Goal: Transaction & Acquisition: Book appointment/travel/reservation

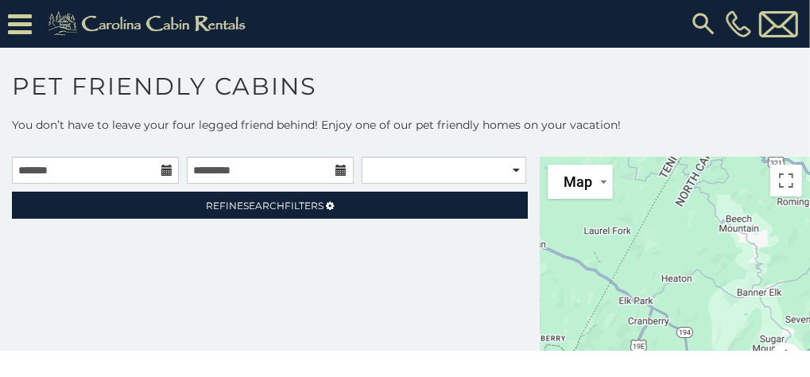
click at [161, 170] on icon at bounding box center [166, 170] width 11 height 11
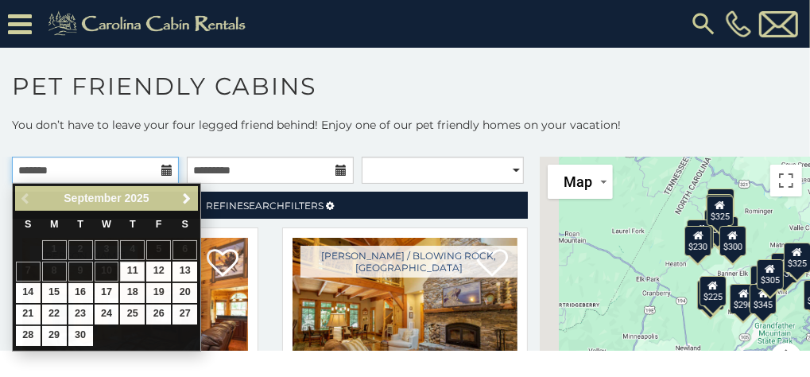
click at [137, 164] on input "text" at bounding box center [95, 170] width 167 height 27
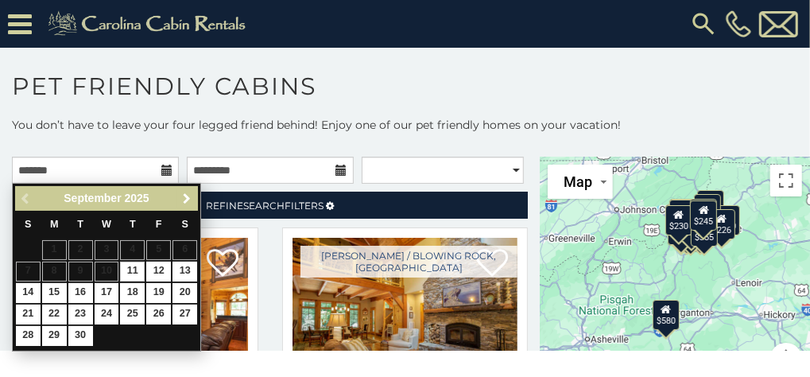
click at [184, 192] on span "Next" at bounding box center [187, 198] width 13 height 13
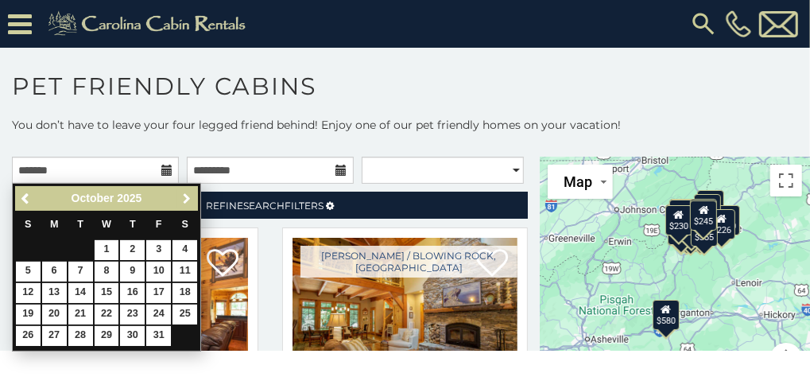
click at [184, 192] on span "Next" at bounding box center [187, 198] width 13 height 13
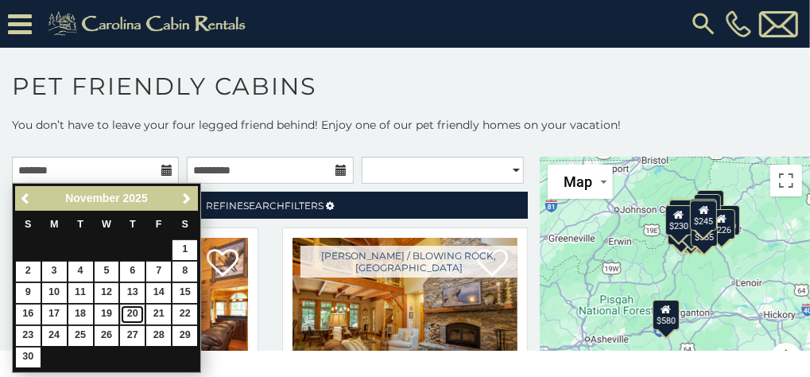
click at [126, 312] on link "20" at bounding box center [132, 315] width 25 height 20
type input "**********"
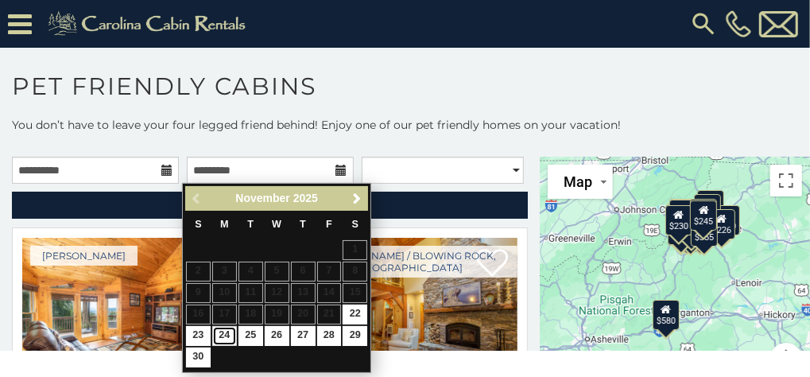
click at [222, 329] on link "24" at bounding box center [224, 336] width 25 height 20
type input "**********"
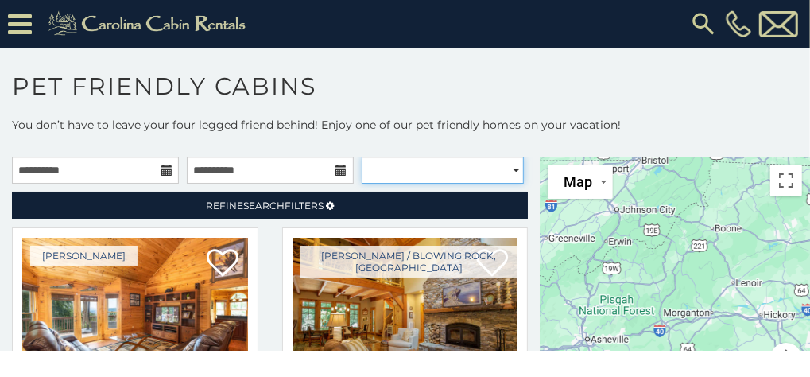
click at [505, 169] on select "**********" at bounding box center [443, 170] width 162 height 27
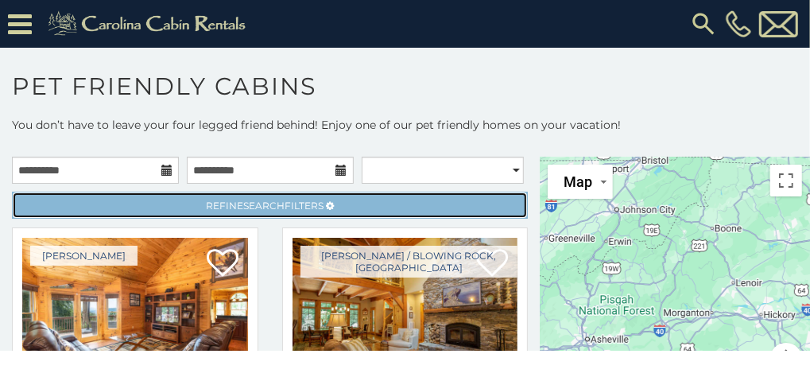
click at [281, 203] on span "Refine Search Filters" at bounding box center [265, 206] width 118 height 12
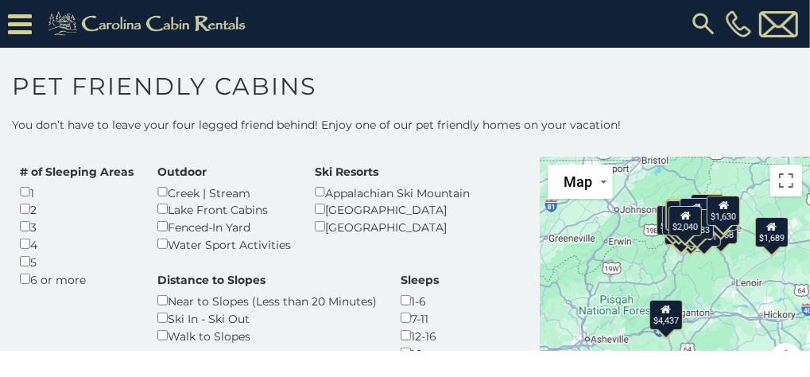
scroll to position [479, 0]
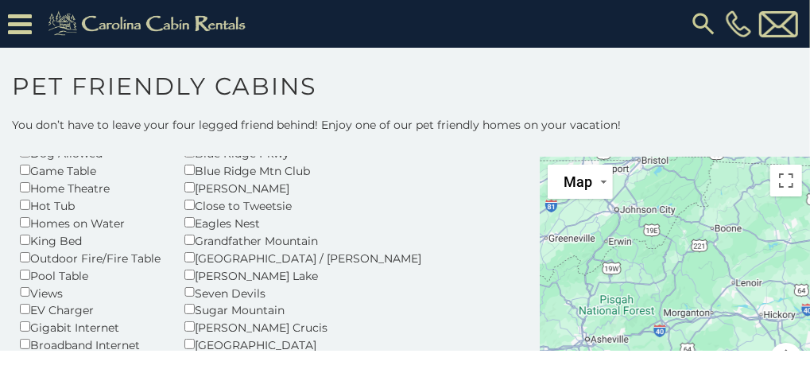
scroll to position [161, 0]
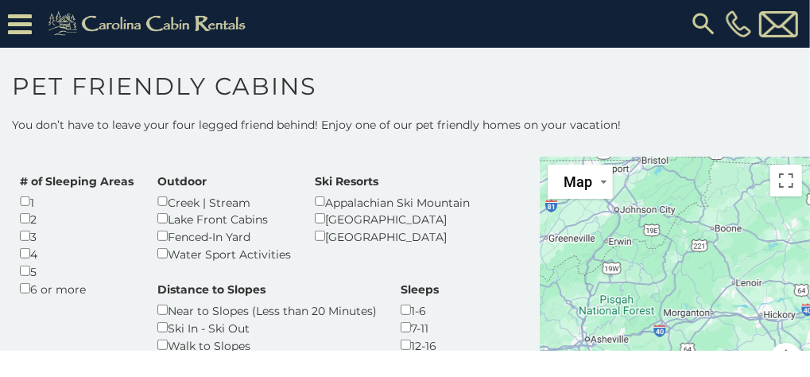
scroll to position [463, 0]
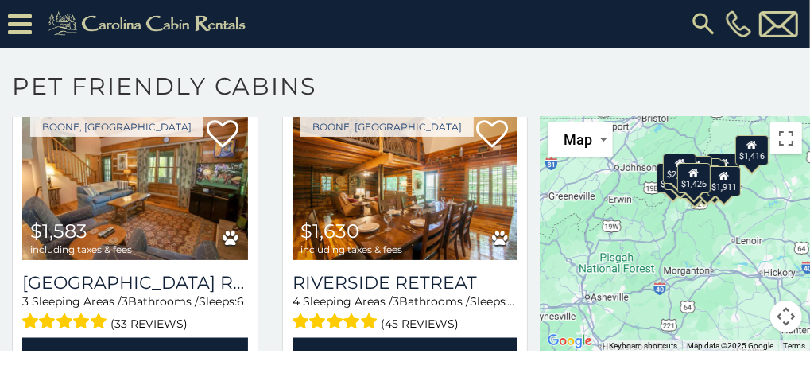
scroll to position [1375, 0]
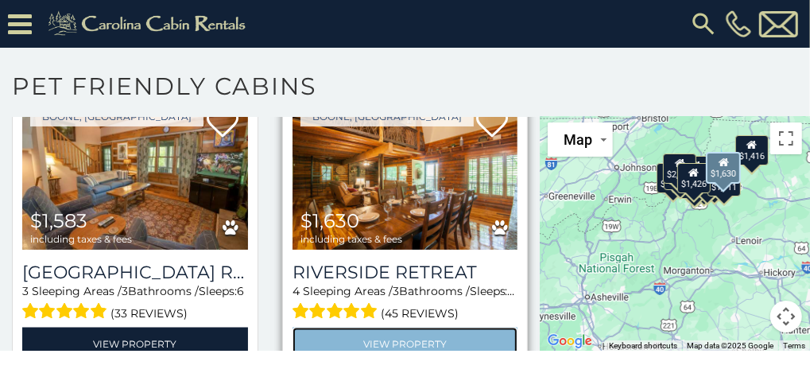
click at [395, 328] on link "View Property" at bounding box center [406, 344] width 226 height 33
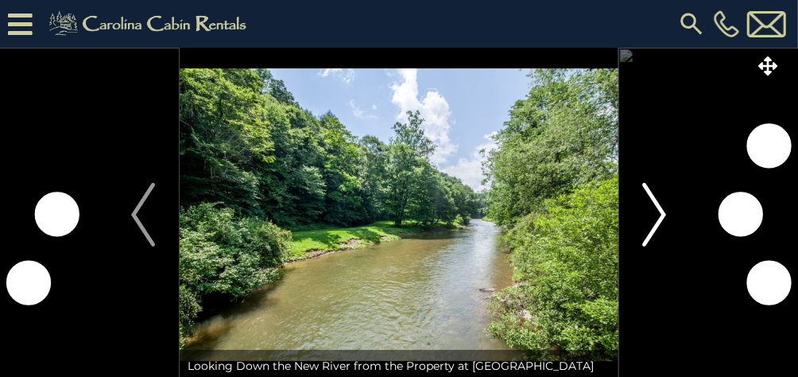
click at [661, 220] on img "Next" at bounding box center [655, 215] width 24 height 64
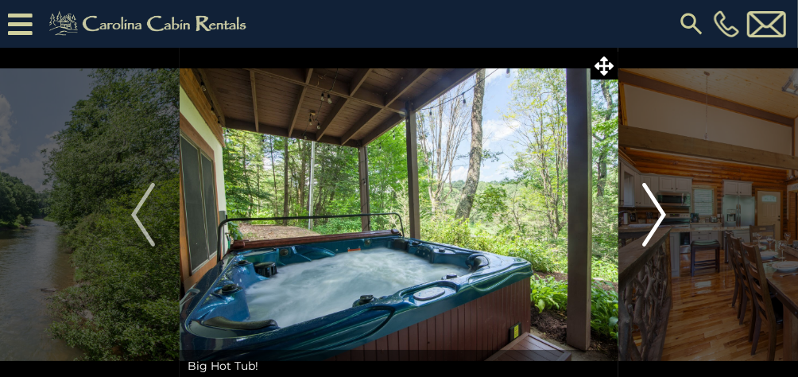
click at [661, 220] on img "Next" at bounding box center [655, 215] width 24 height 64
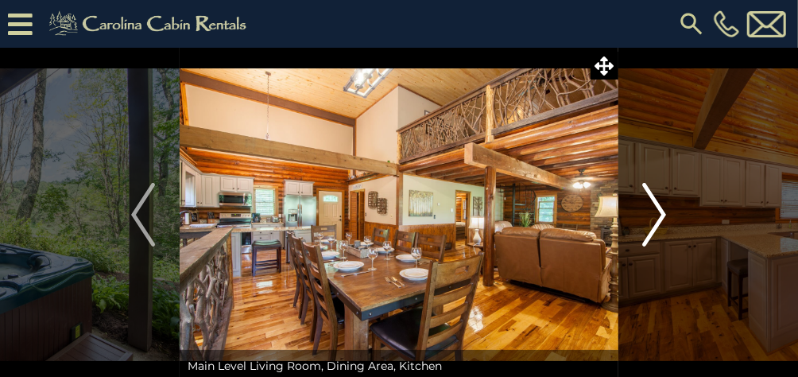
click at [661, 220] on img "Next" at bounding box center [655, 215] width 24 height 64
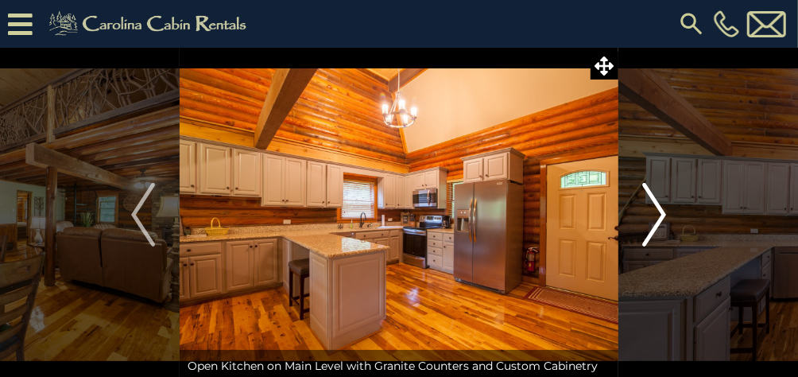
click at [661, 220] on img "Next" at bounding box center [655, 215] width 24 height 64
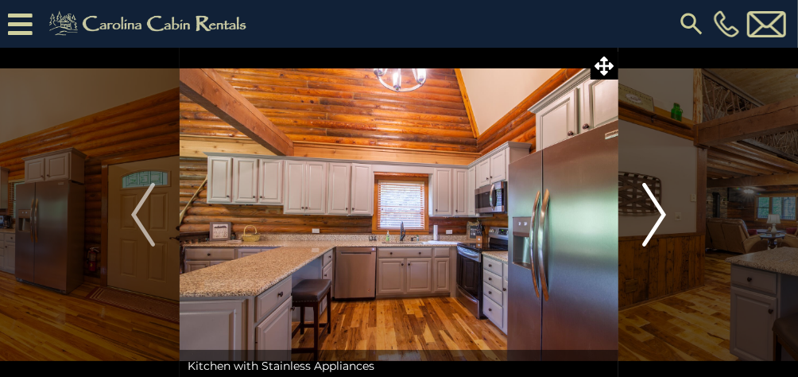
click at [661, 220] on img "Next" at bounding box center [655, 215] width 24 height 64
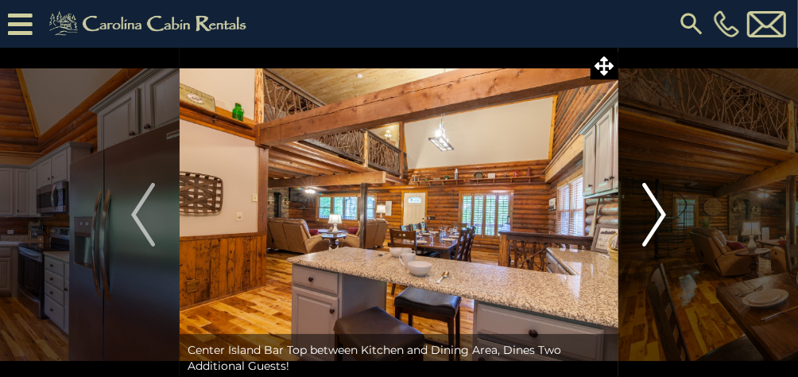
click at [661, 220] on img "Next" at bounding box center [655, 215] width 24 height 64
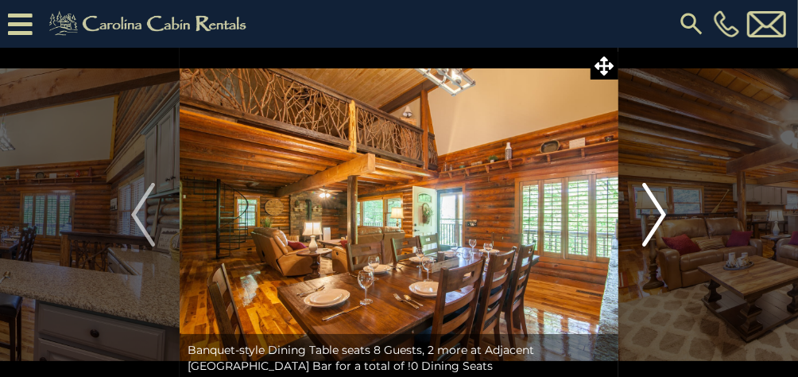
click at [661, 220] on img "Next" at bounding box center [655, 215] width 24 height 64
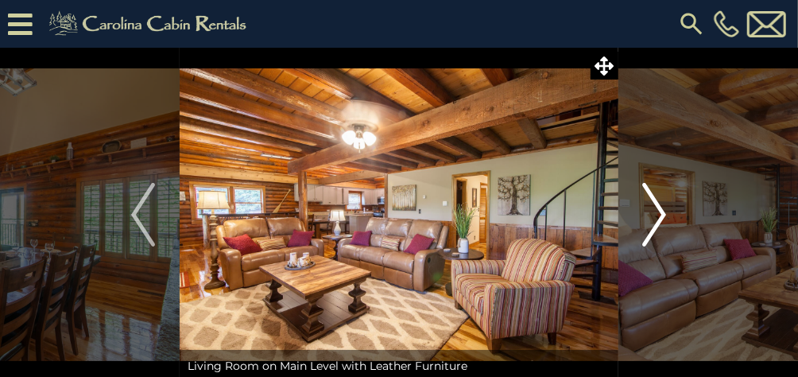
click at [661, 220] on img "Next" at bounding box center [655, 215] width 24 height 64
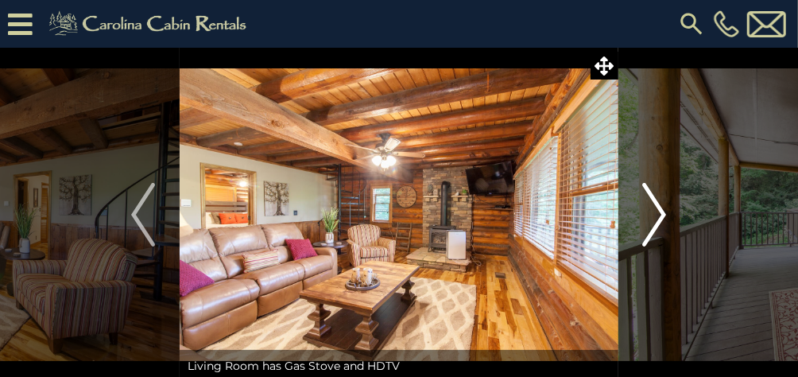
click at [661, 220] on img "Next" at bounding box center [655, 215] width 24 height 64
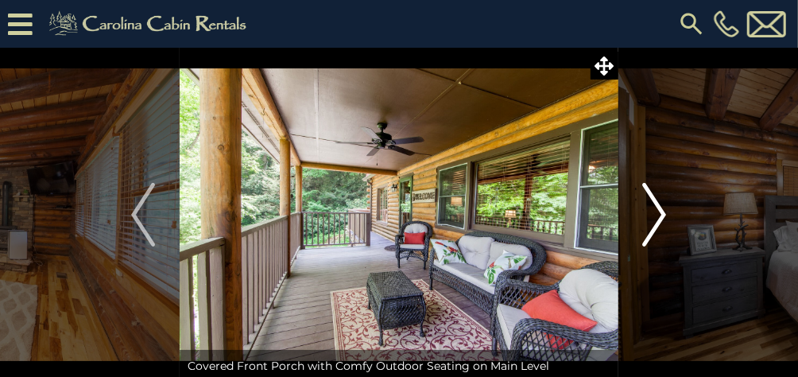
click at [661, 220] on img "Next" at bounding box center [655, 215] width 24 height 64
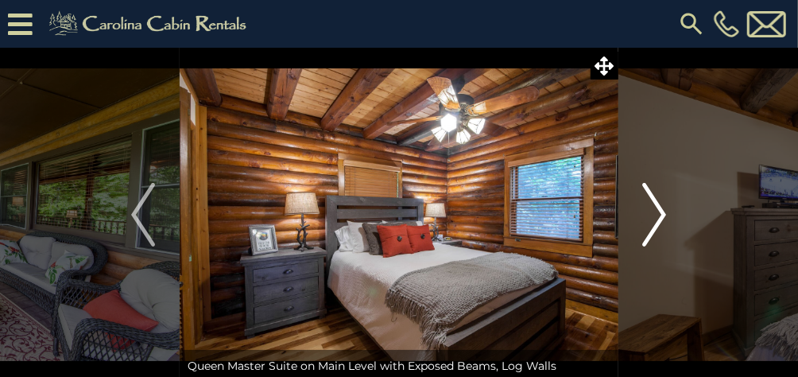
click at [661, 220] on img "Next" at bounding box center [655, 215] width 24 height 64
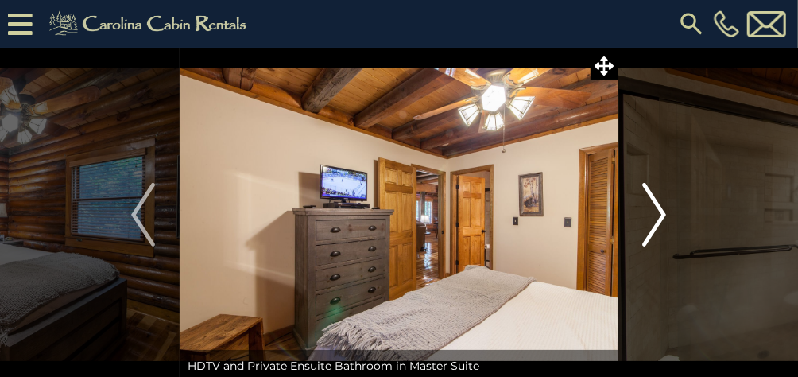
click at [661, 220] on img "Next" at bounding box center [655, 215] width 24 height 64
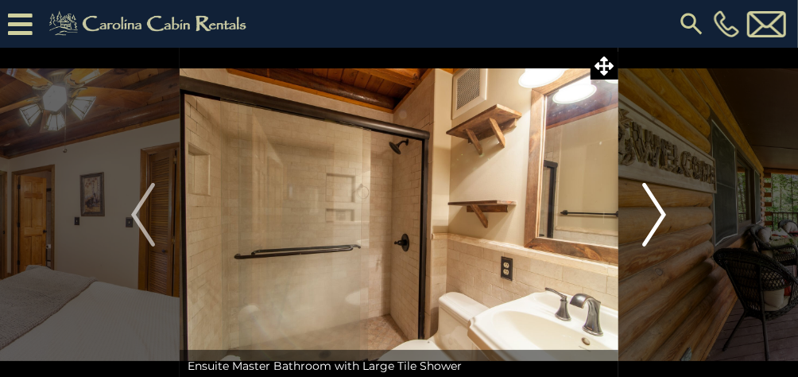
click at [661, 220] on img "Next" at bounding box center [655, 215] width 24 height 64
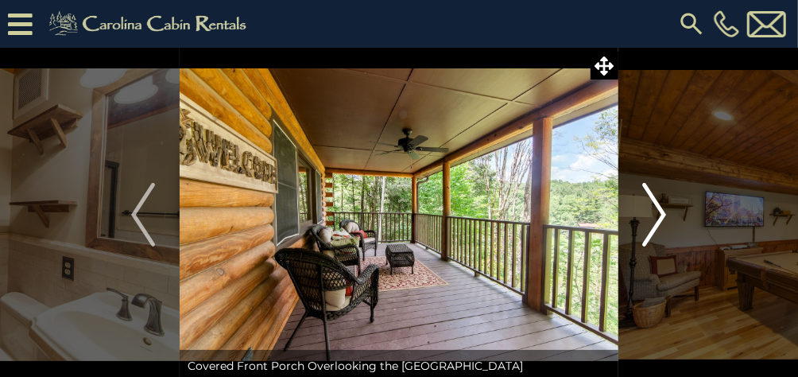
click at [661, 220] on img "Next" at bounding box center [655, 215] width 24 height 64
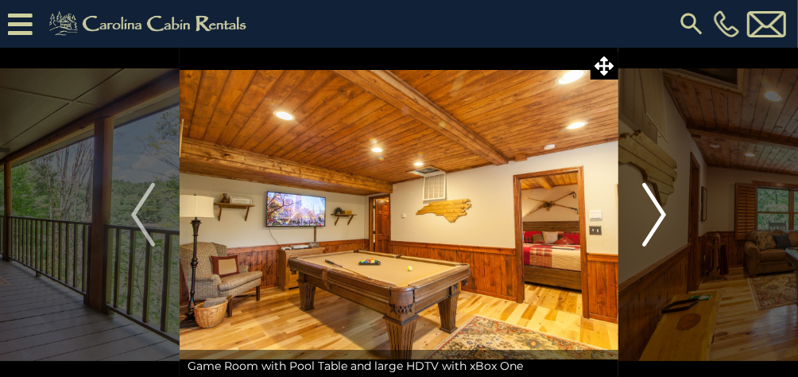
click at [661, 220] on img "Next" at bounding box center [655, 215] width 24 height 64
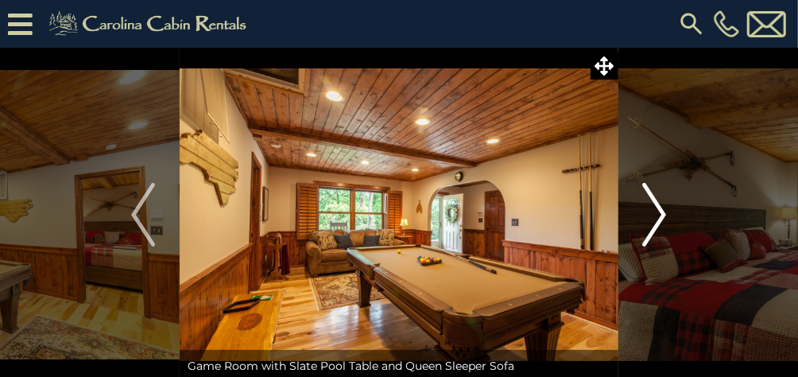
click at [661, 220] on img "Next" at bounding box center [655, 215] width 24 height 64
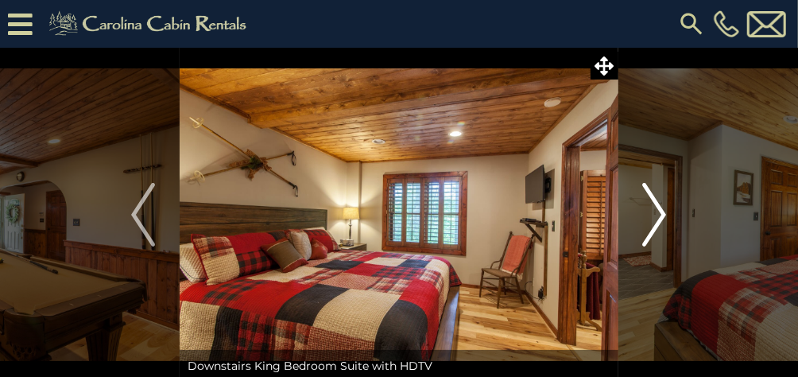
click at [661, 220] on img "Next" at bounding box center [655, 215] width 24 height 64
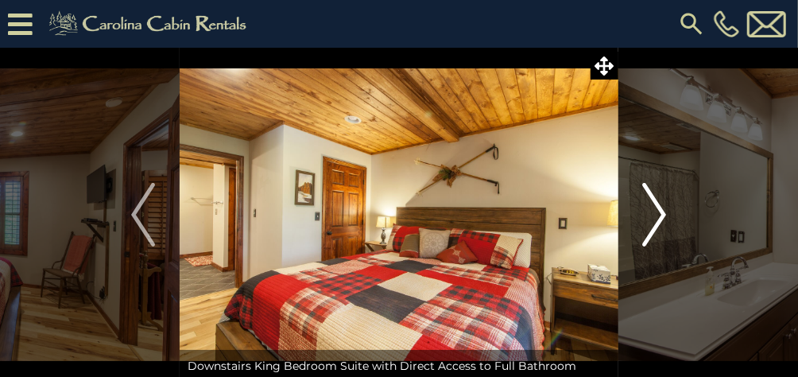
click at [661, 220] on img "Next" at bounding box center [655, 215] width 24 height 64
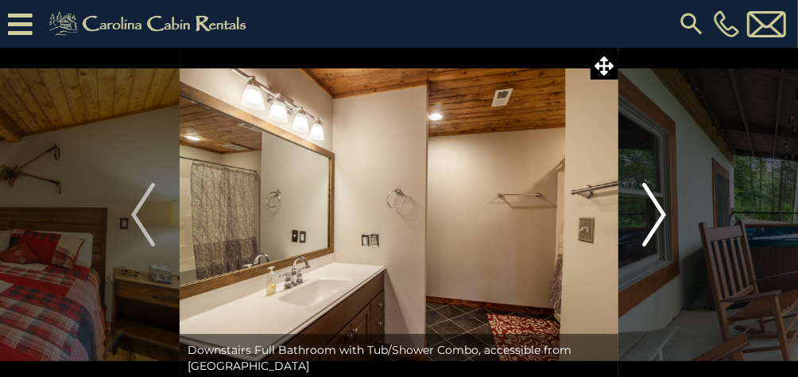
click at [661, 220] on img "Next" at bounding box center [655, 215] width 24 height 64
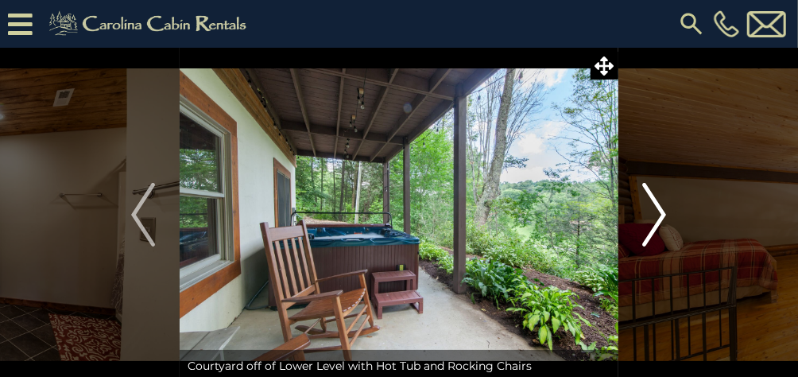
click at [661, 220] on img "Next" at bounding box center [655, 215] width 24 height 64
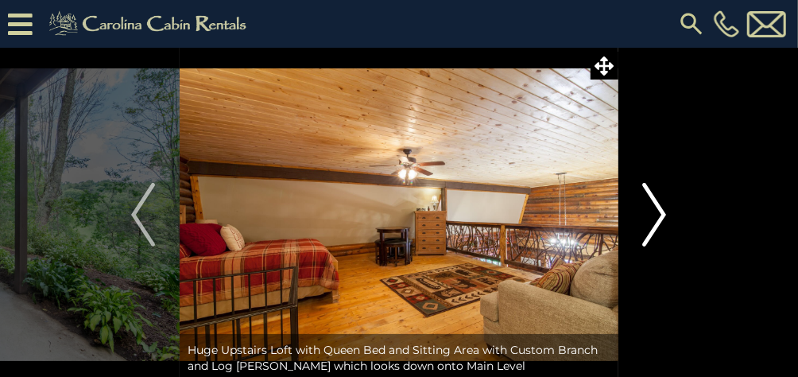
click at [661, 220] on img "Next" at bounding box center [655, 215] width 24 height 64
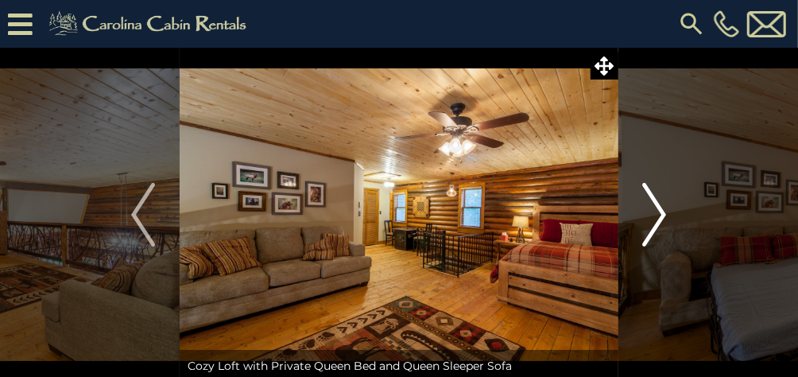
click at [661, 220] on img "Next" at bounding box center [655, 215] width 24 height 64
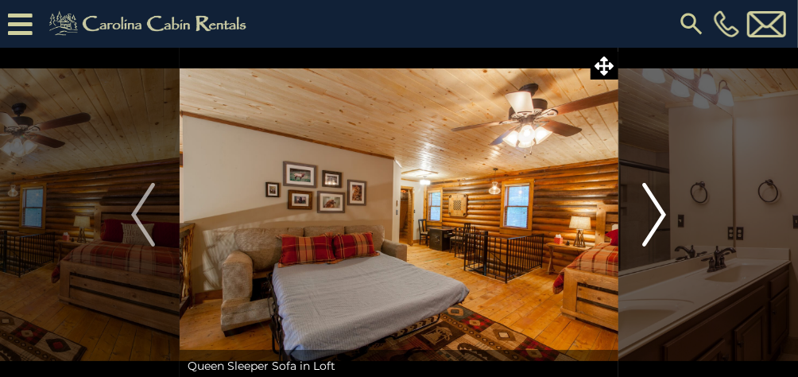
click at [661, 220] on img "Next" at bounding box center [655, 215] width 24 height 64
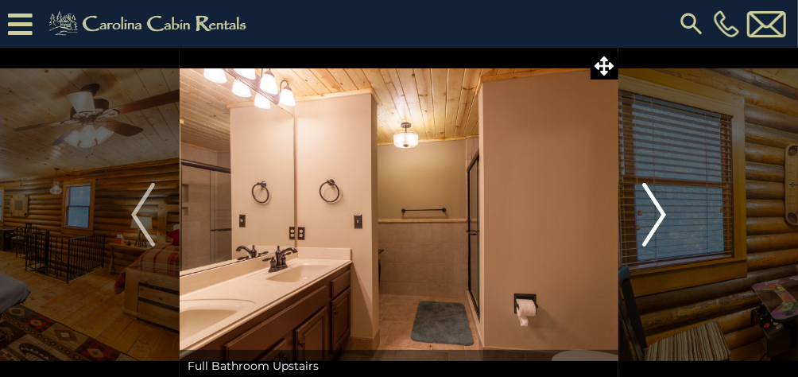
click at [661, 220] on img "Next" at bounding box center [655, 215] width 24 height 64
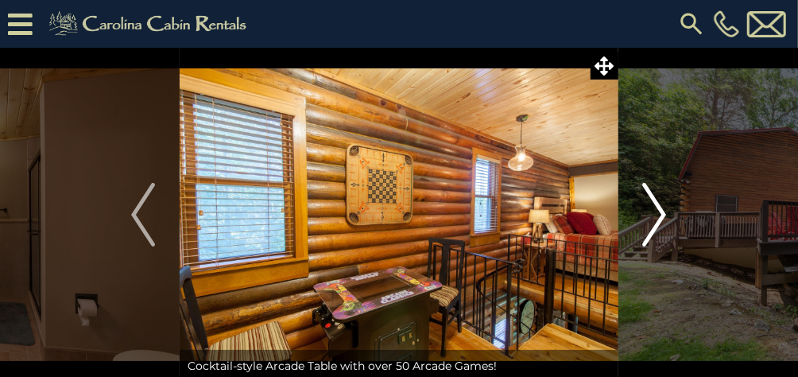
click at [661, 220] on img "Next" at bounding box center [655, 215] width 24 height 64
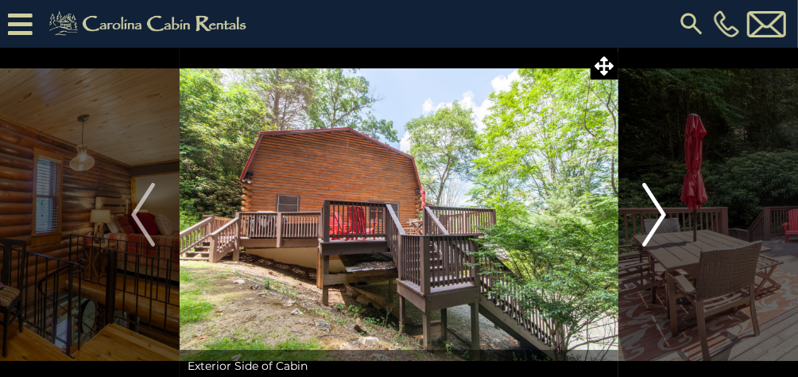
click at [661, 220] on img "Next" at bounding box center [655, 215] width 24 height 64
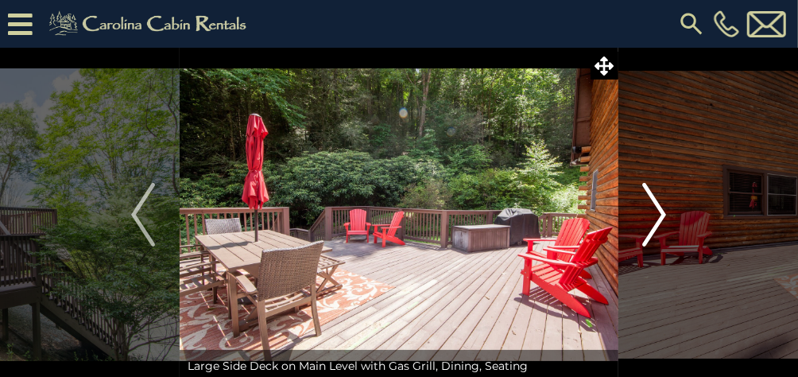
click at [661, 220] on img "Next" at bounding box center [655, 215] width 24 height 64
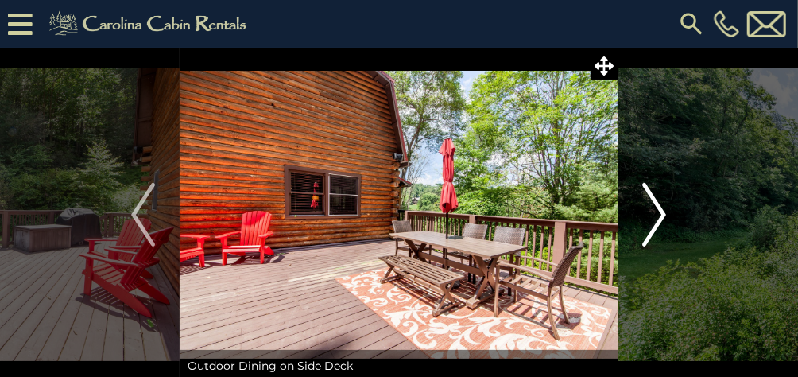
click at [661, 220] on img "Next" at bounding box center [655, 215] width 24 height 64
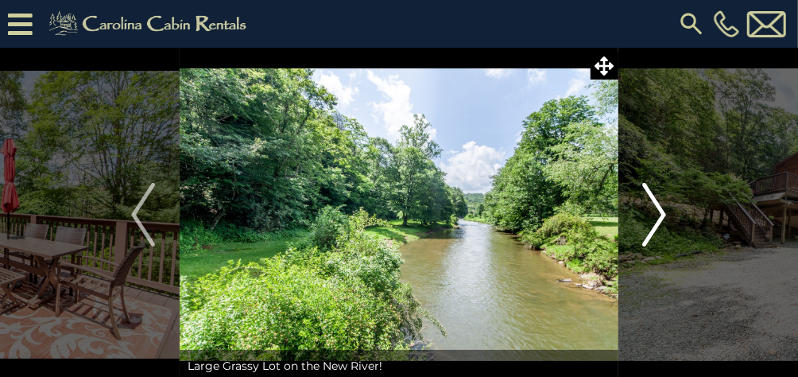
click at [661, 220] on img "Next" at bounding box center [655, 215] width 24 height 64
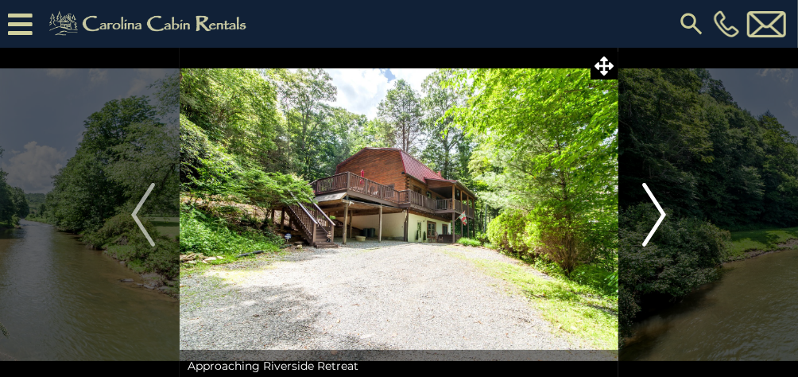
click at [661, 220] on img "Next" at bounding box center [655, 215] width 24 height 64
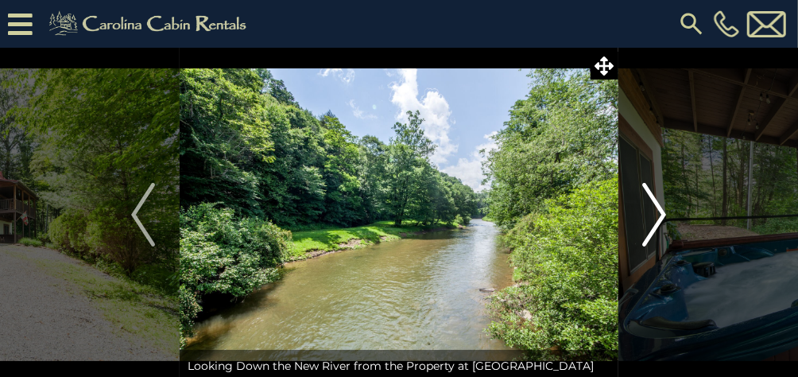
click at [661, 220] on img "Next" at bounding box center [655, 215] width 24 height 64
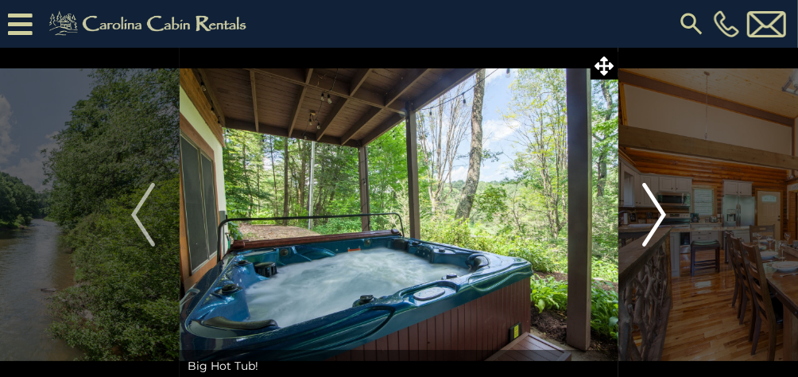
click at [661, 220] on img "Next" at bounding box center [655, 215] width 24 height 64
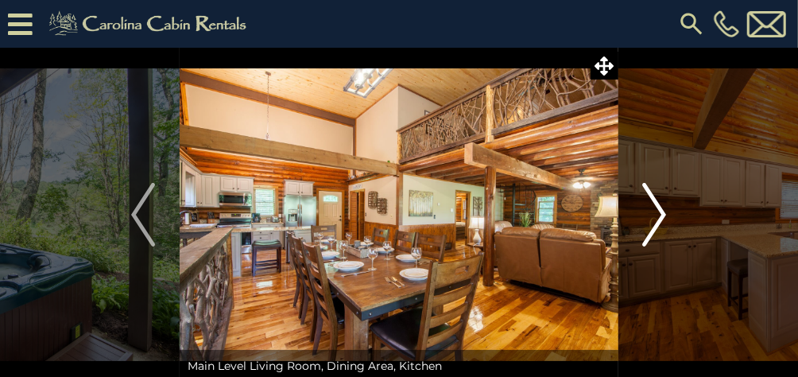
click at [661, 220] on img "Next" at bounding box center [655, 215] width 24 height 64
